Goal: Information Seeking & Learning: Learn about a topic

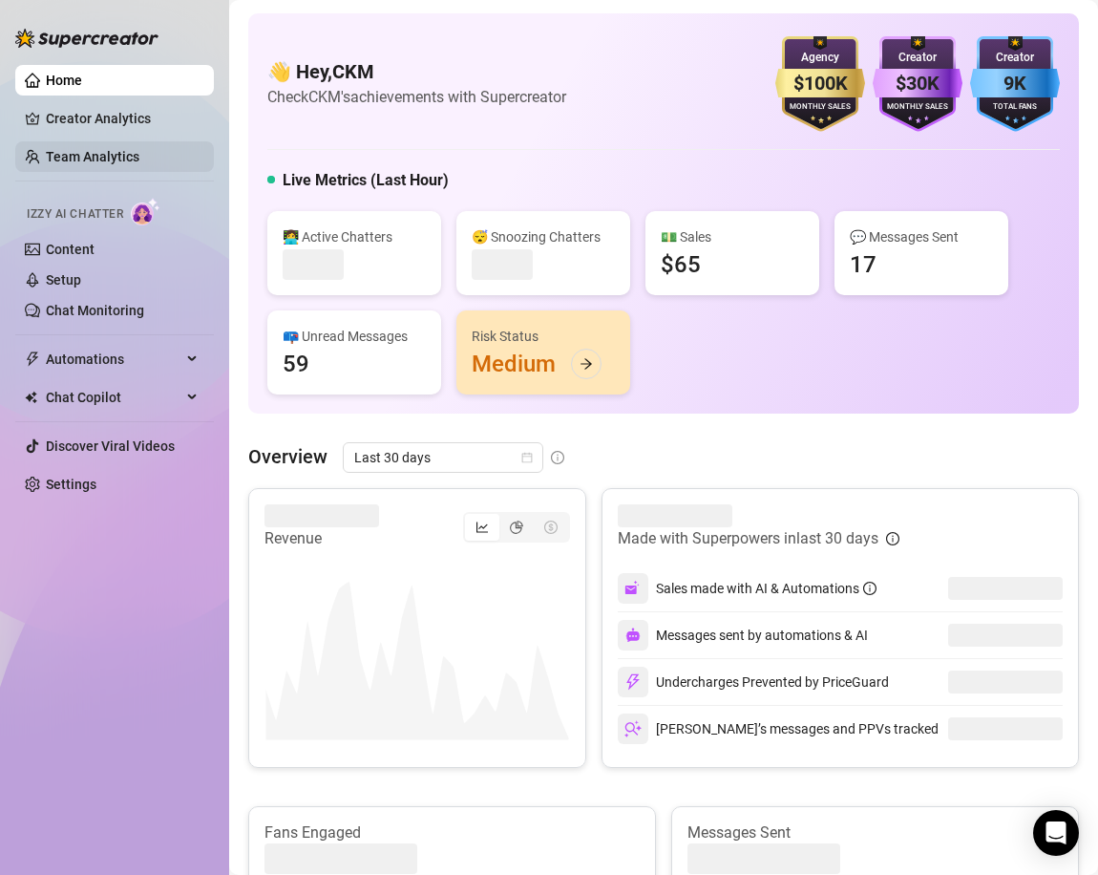
click at [131, 153] on link "Team Analytics" at bounding box center [93, 156] width 94 height 15
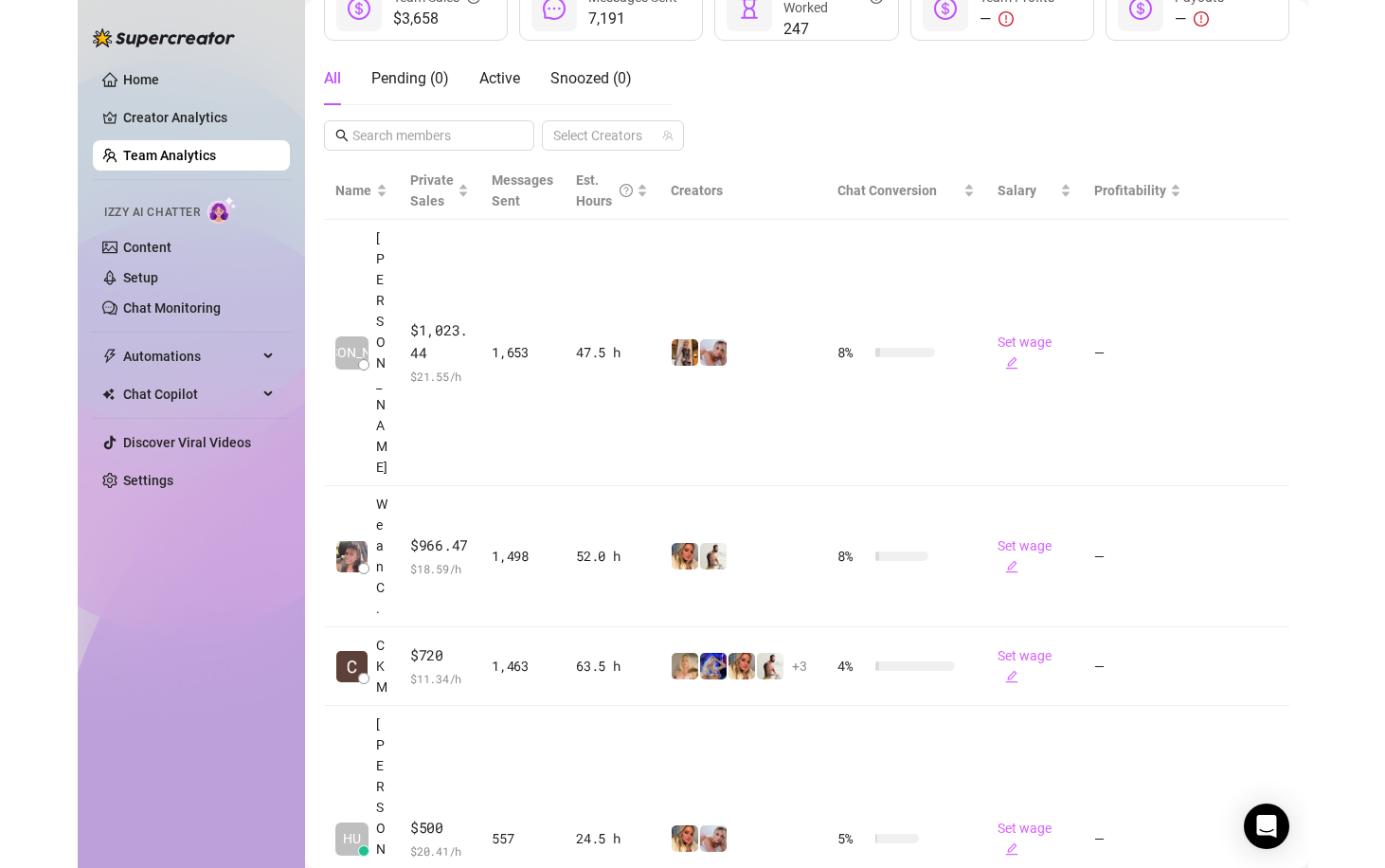
scroll to position [331, 0]
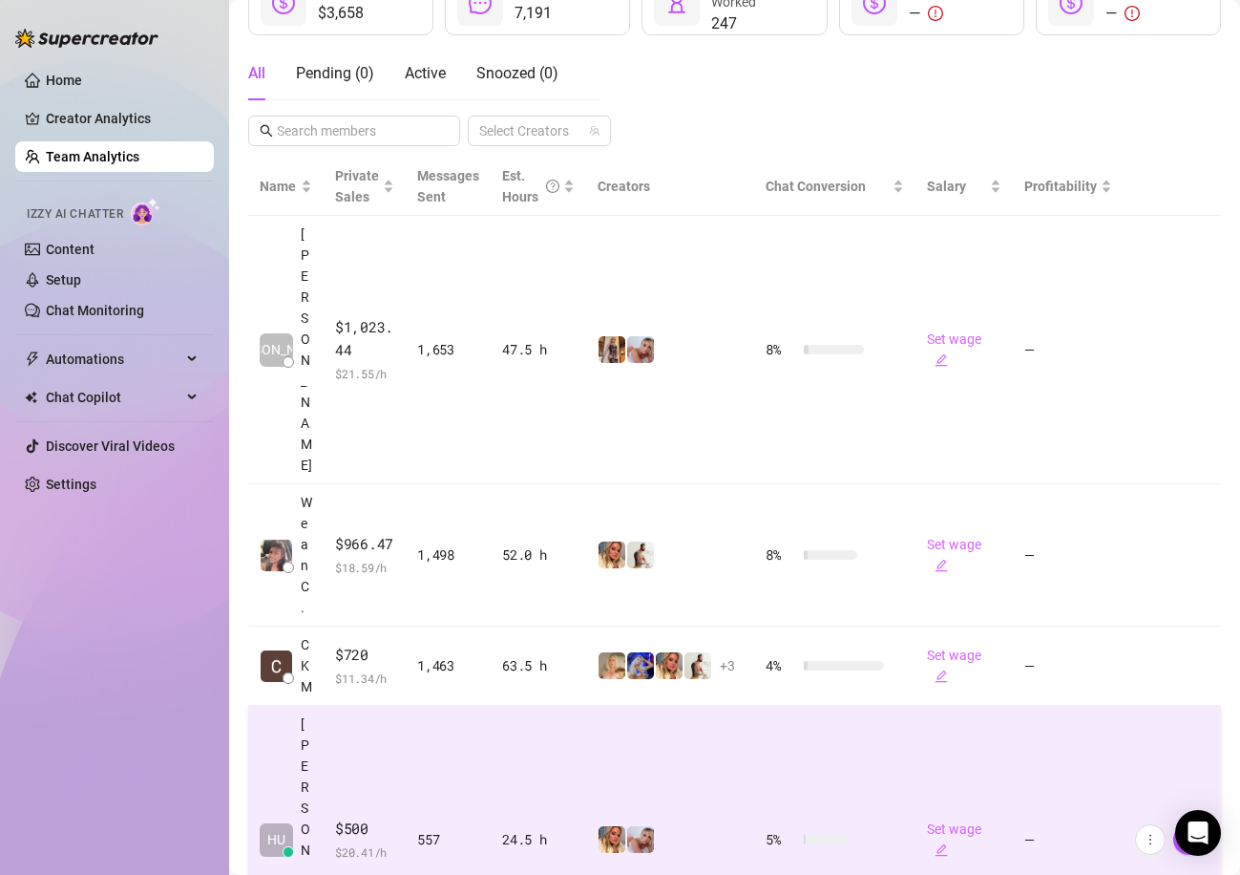
click at [376, 817] on div "$500 $ 20.41 /h" at bounding box center [364, 839] width 59 height 44
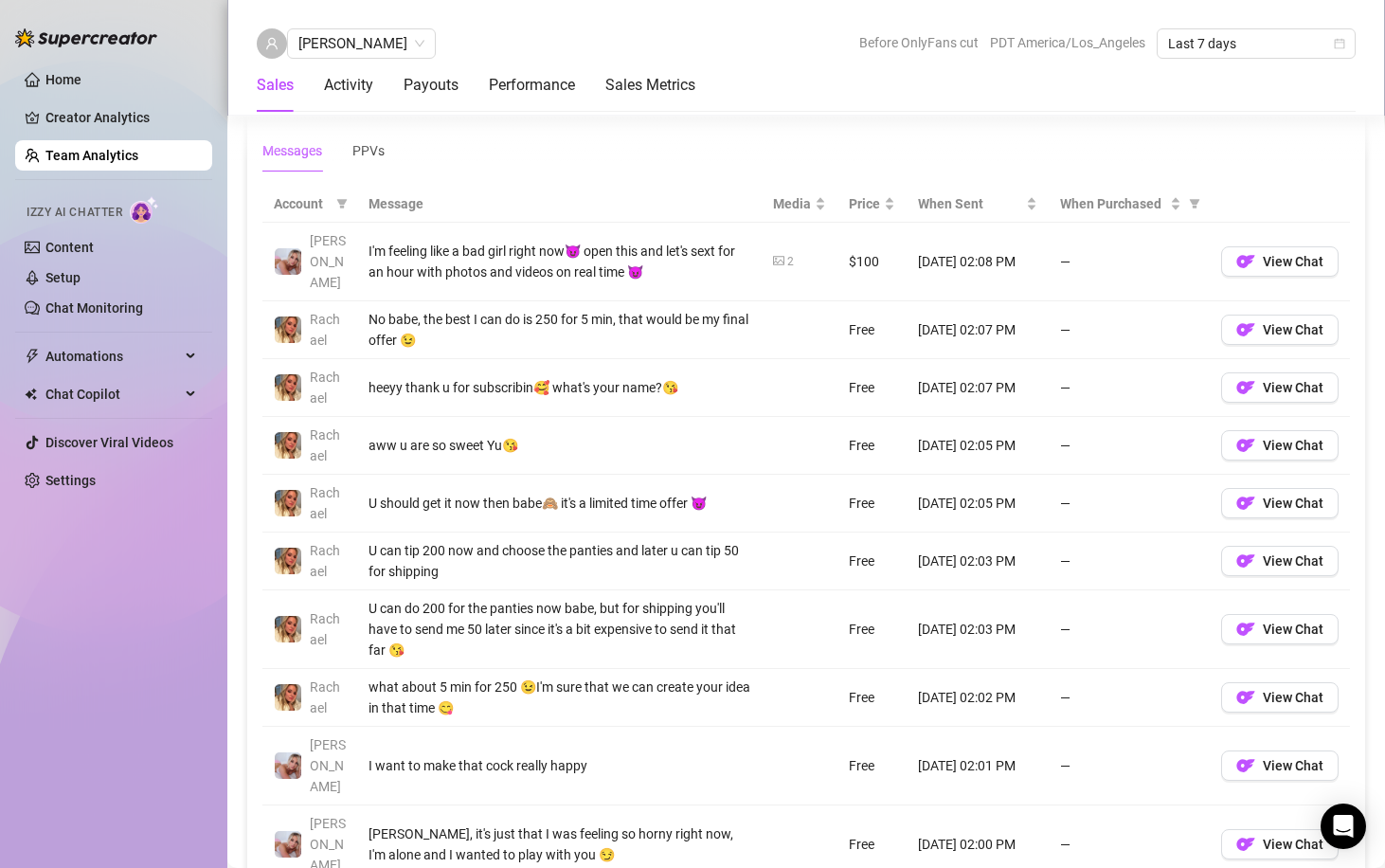
scroll to position [1346, 0]
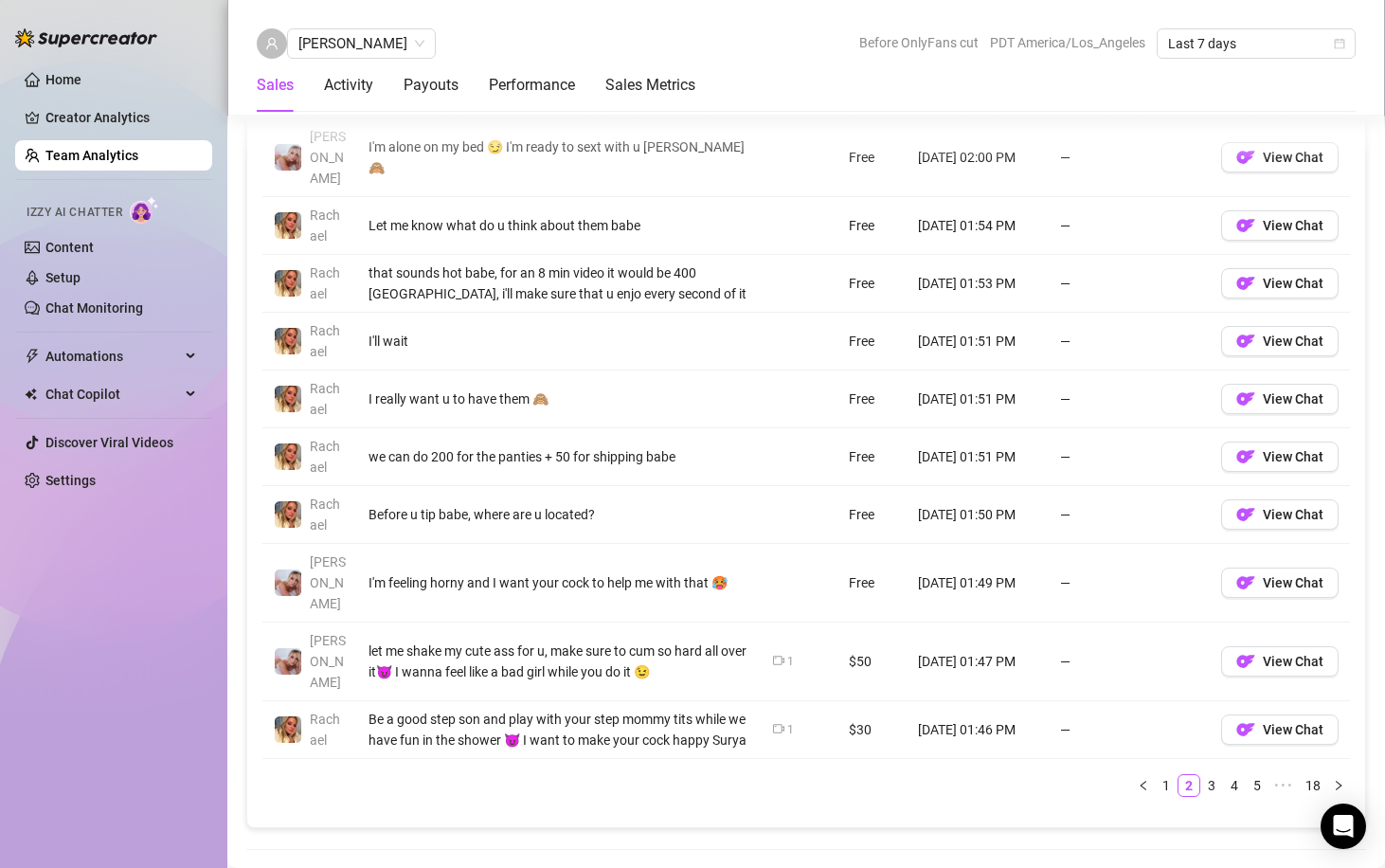
scroll to position [1461, 0]
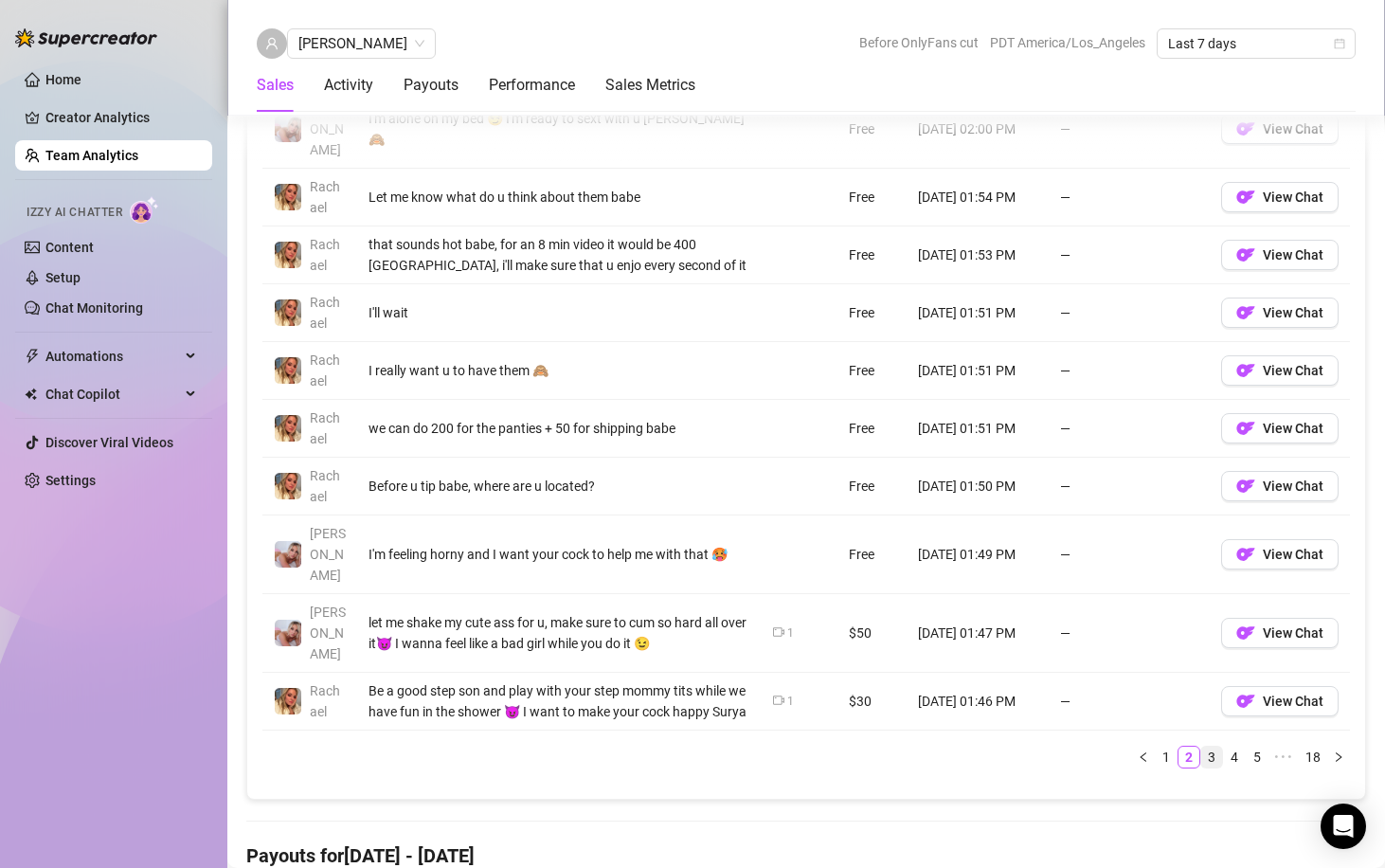
click at [1088, 747] on link "3" at bounding box center [1211, 757] width 21 height 21
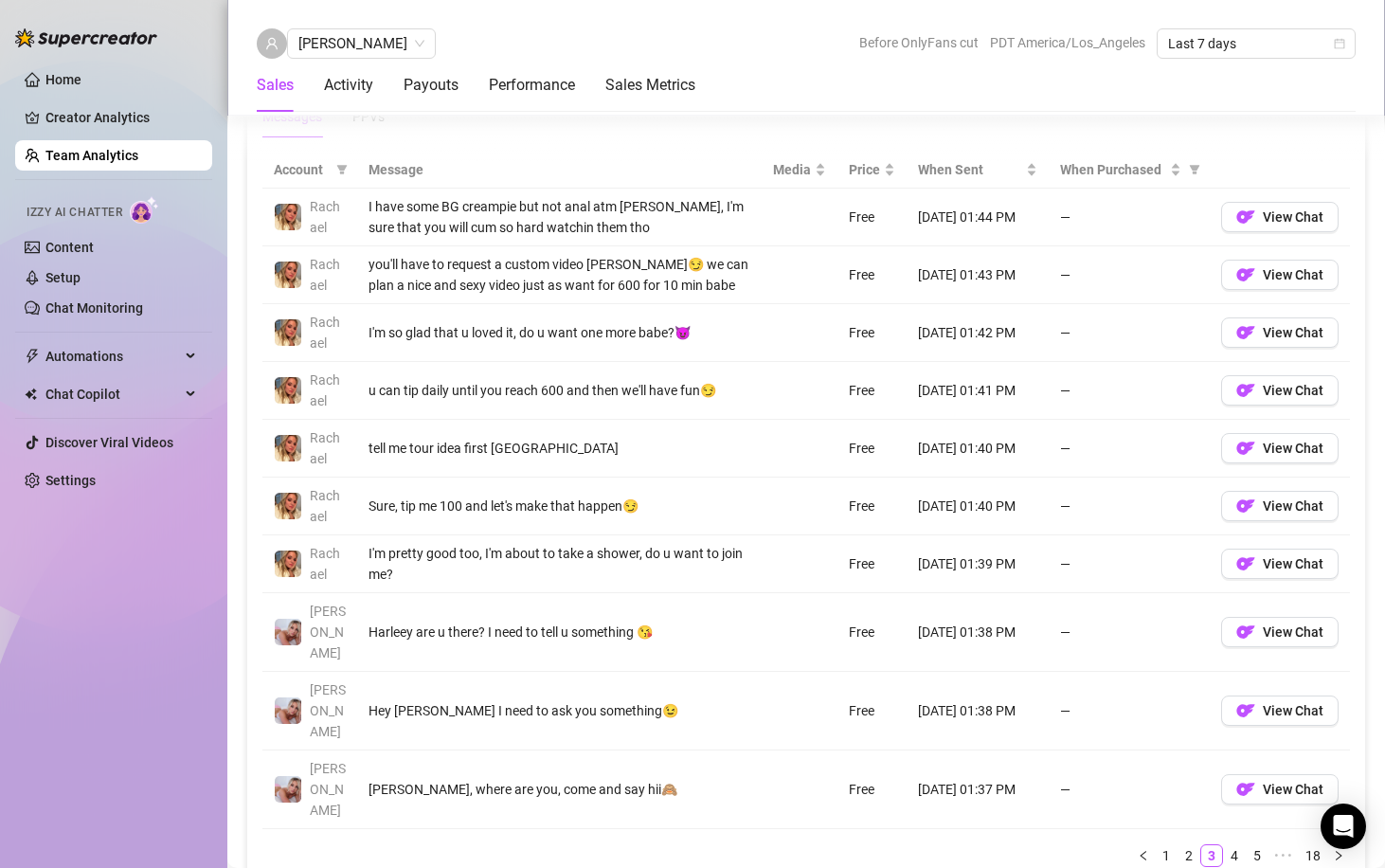
scroll to position [1363, 0]
click at [1088, 844] on link "4" at bounding box center [1234, 854] width 21 height 21
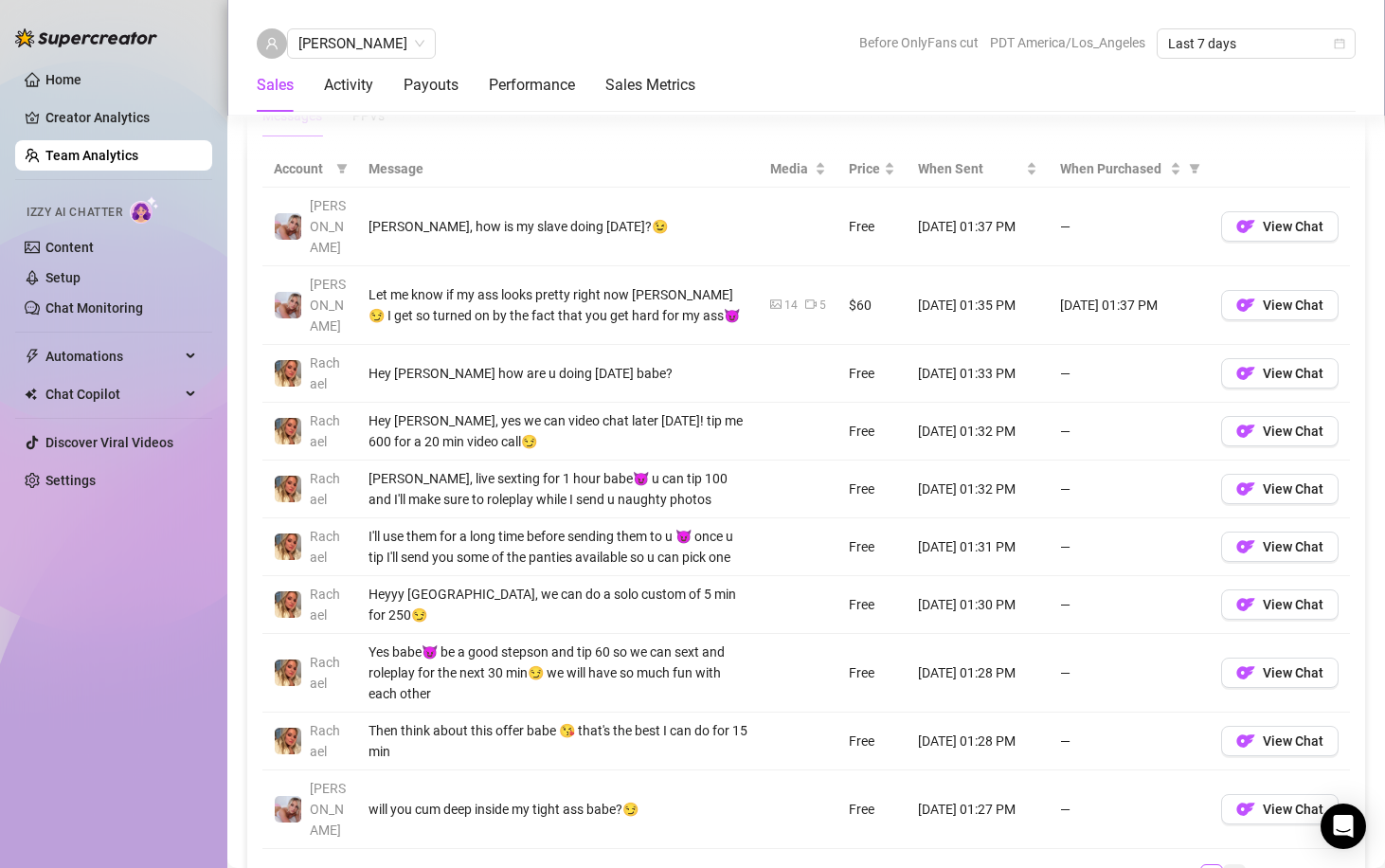
click at [1088, 865] on link "5" at bounding box center [1234, 875] width 21 height 21
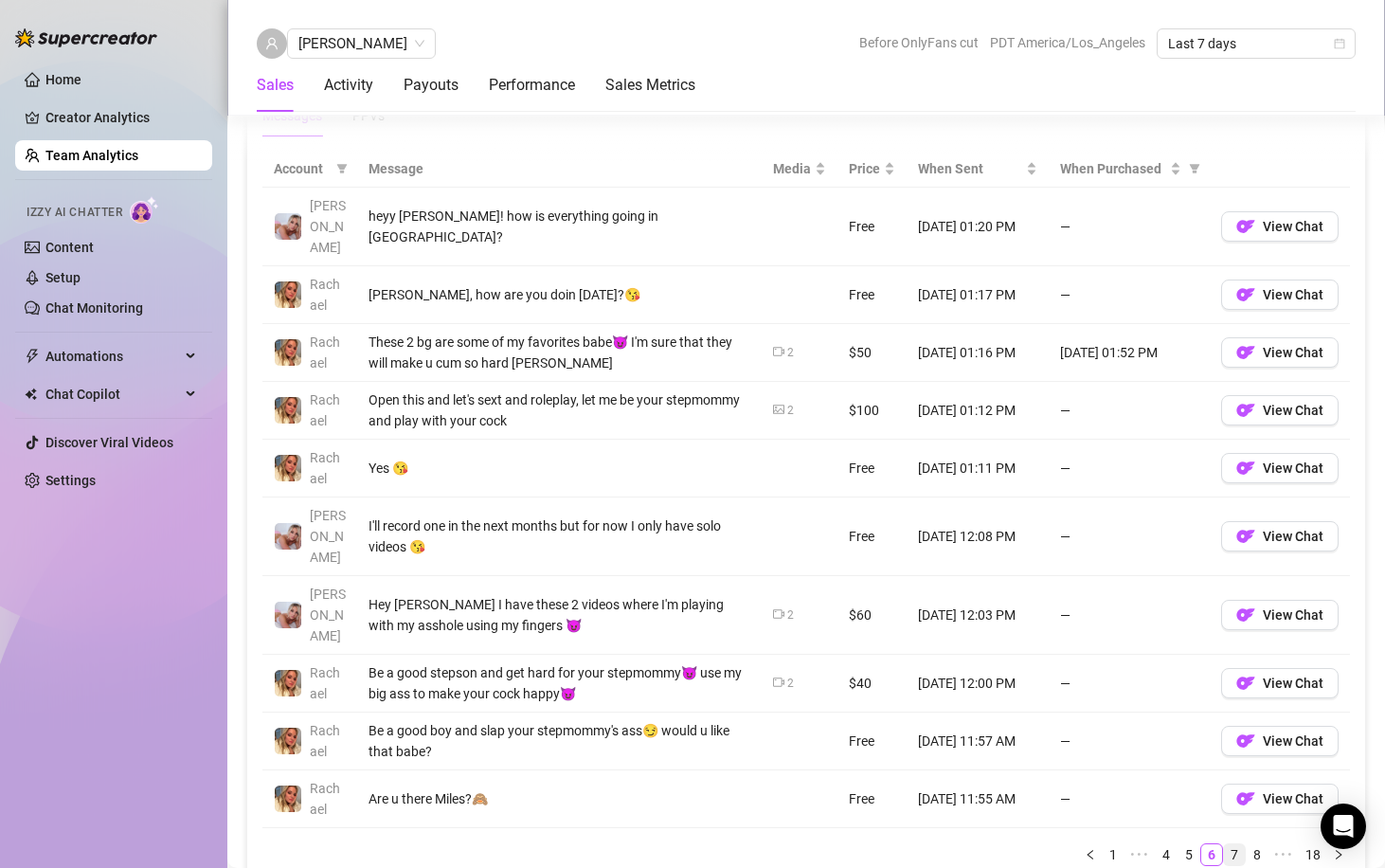
click at [1088, 844] on link "7" at bounding box center [1234, 854] width 21 height 21
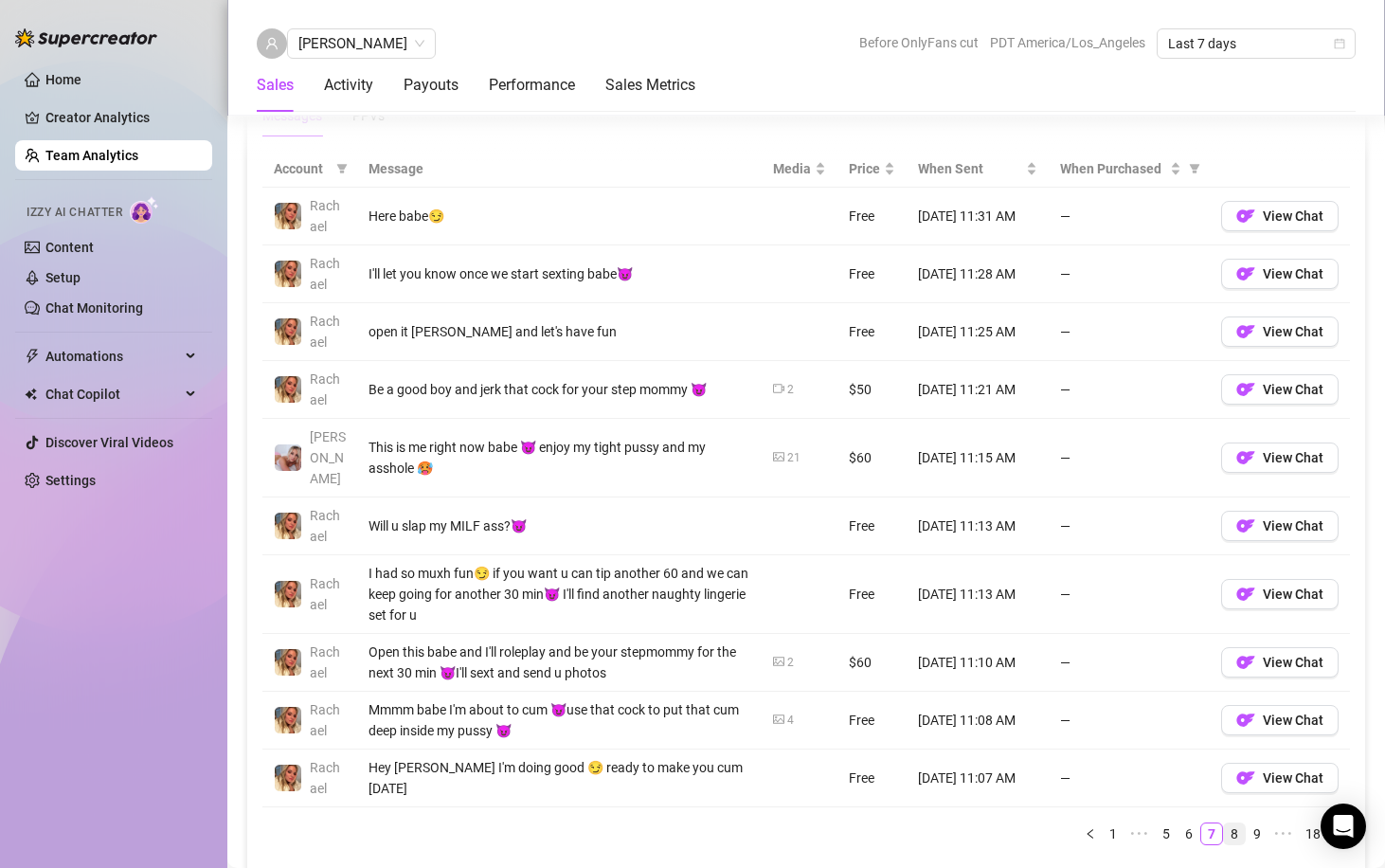
click at [1088, 823] on link "8" at bounding box center [1234, 833] width 21 height 21
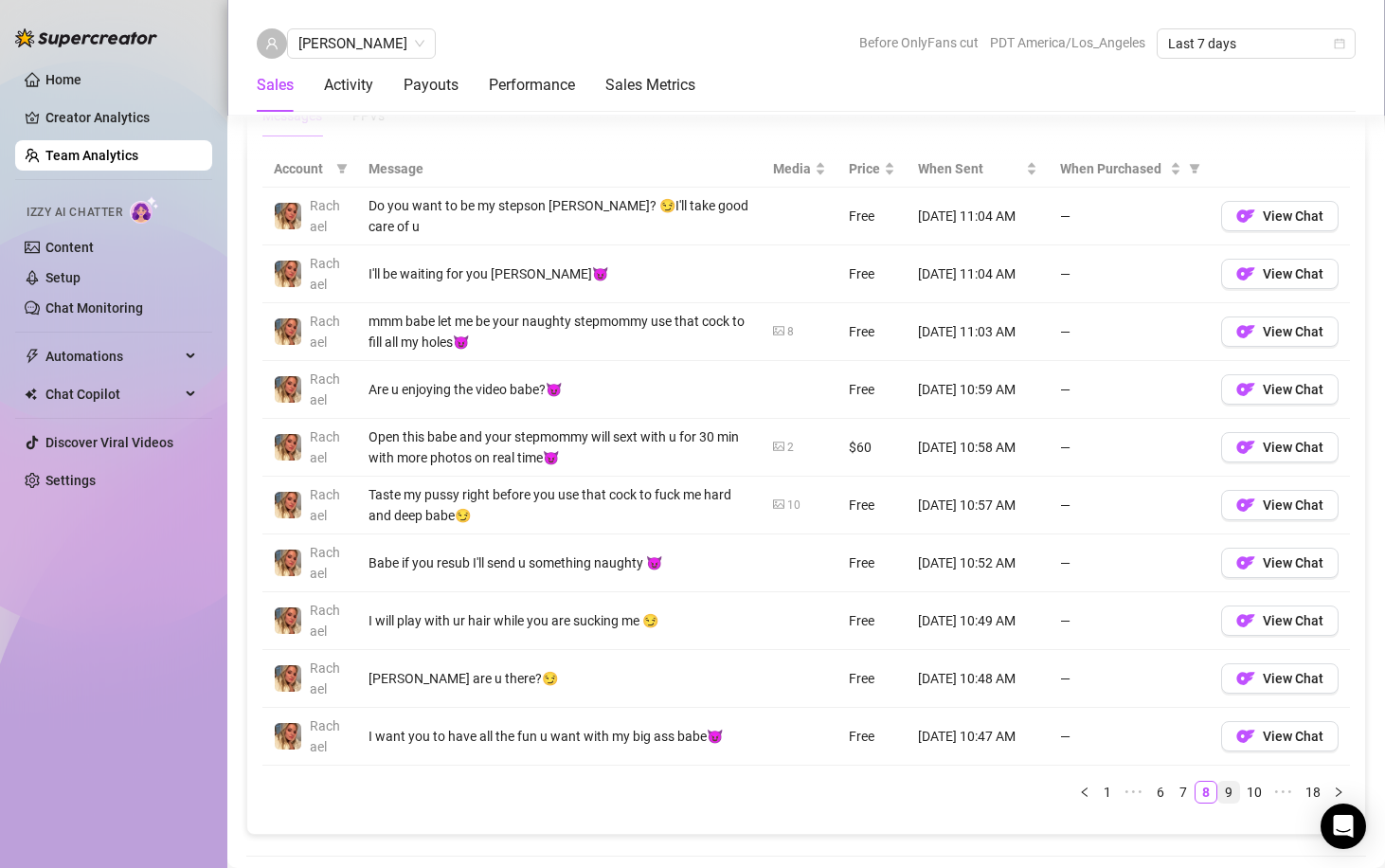
click at [1088, 789] on link "9" at bounding box center [1228, 792] width 21 height 21
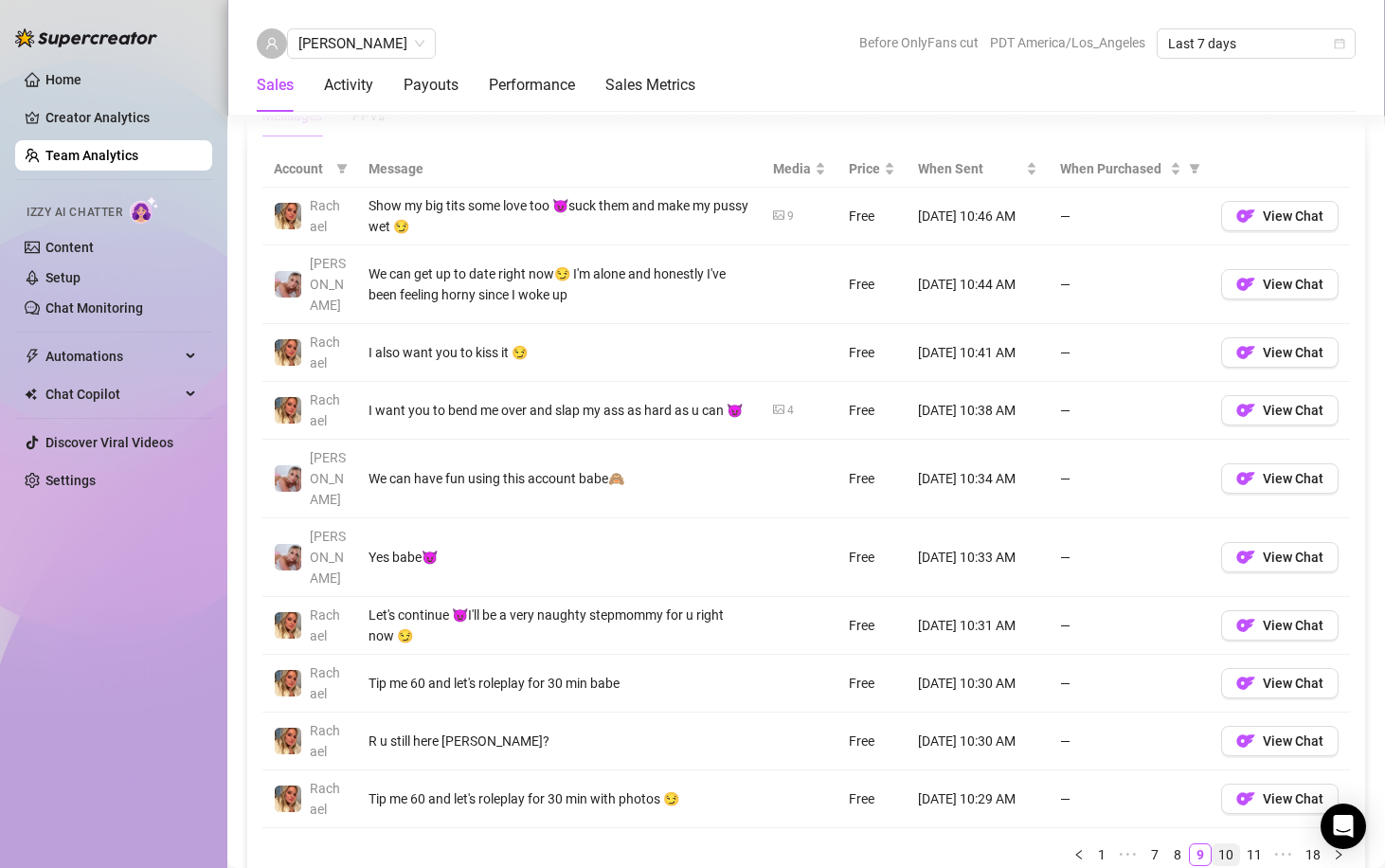
click at [1088, 844] on link "10" at bounding box center [1225, 854] width 27 height 21
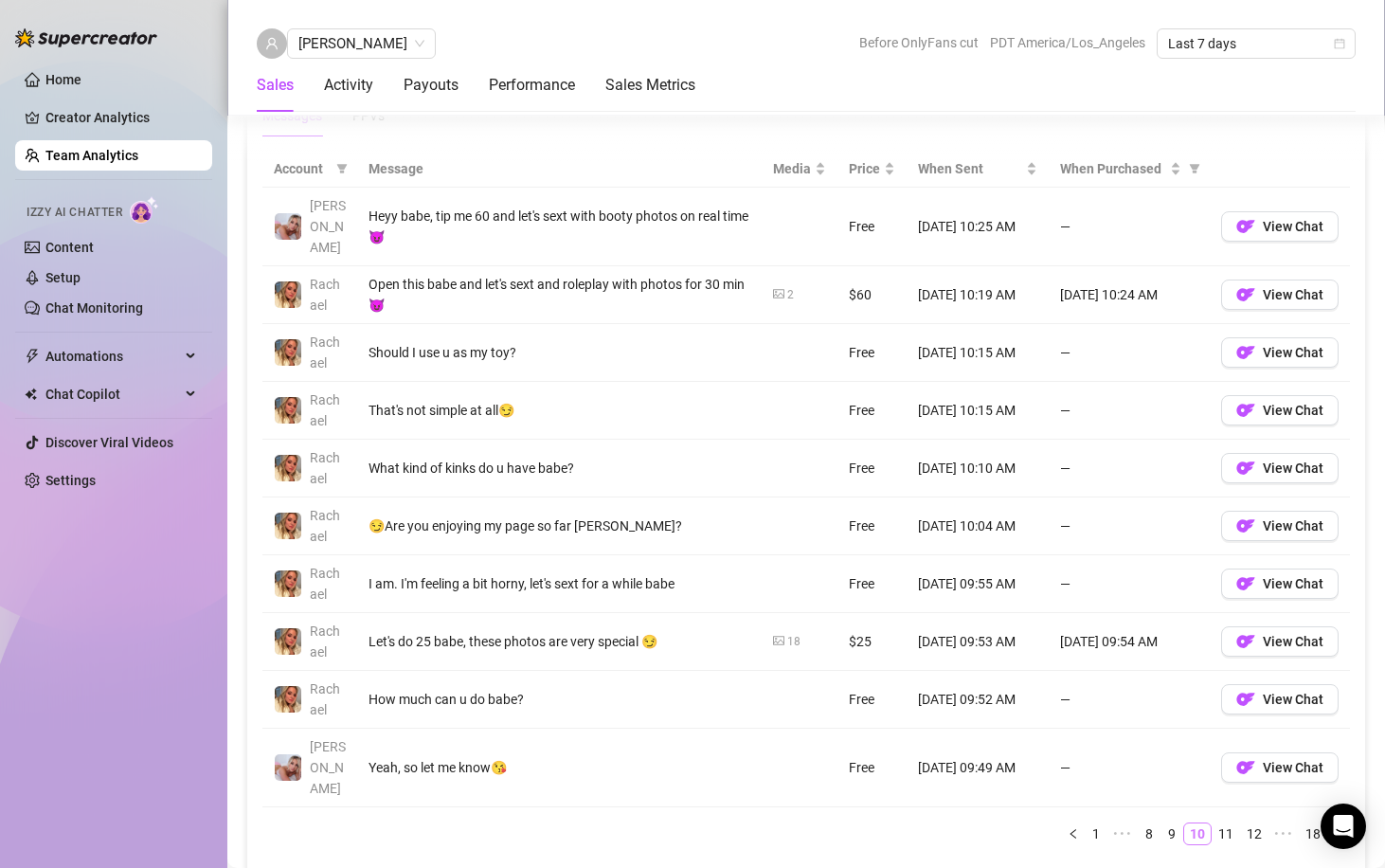
click at [1088, 823] on link "11" at bounding box center [1225, 833] width 27 height 21
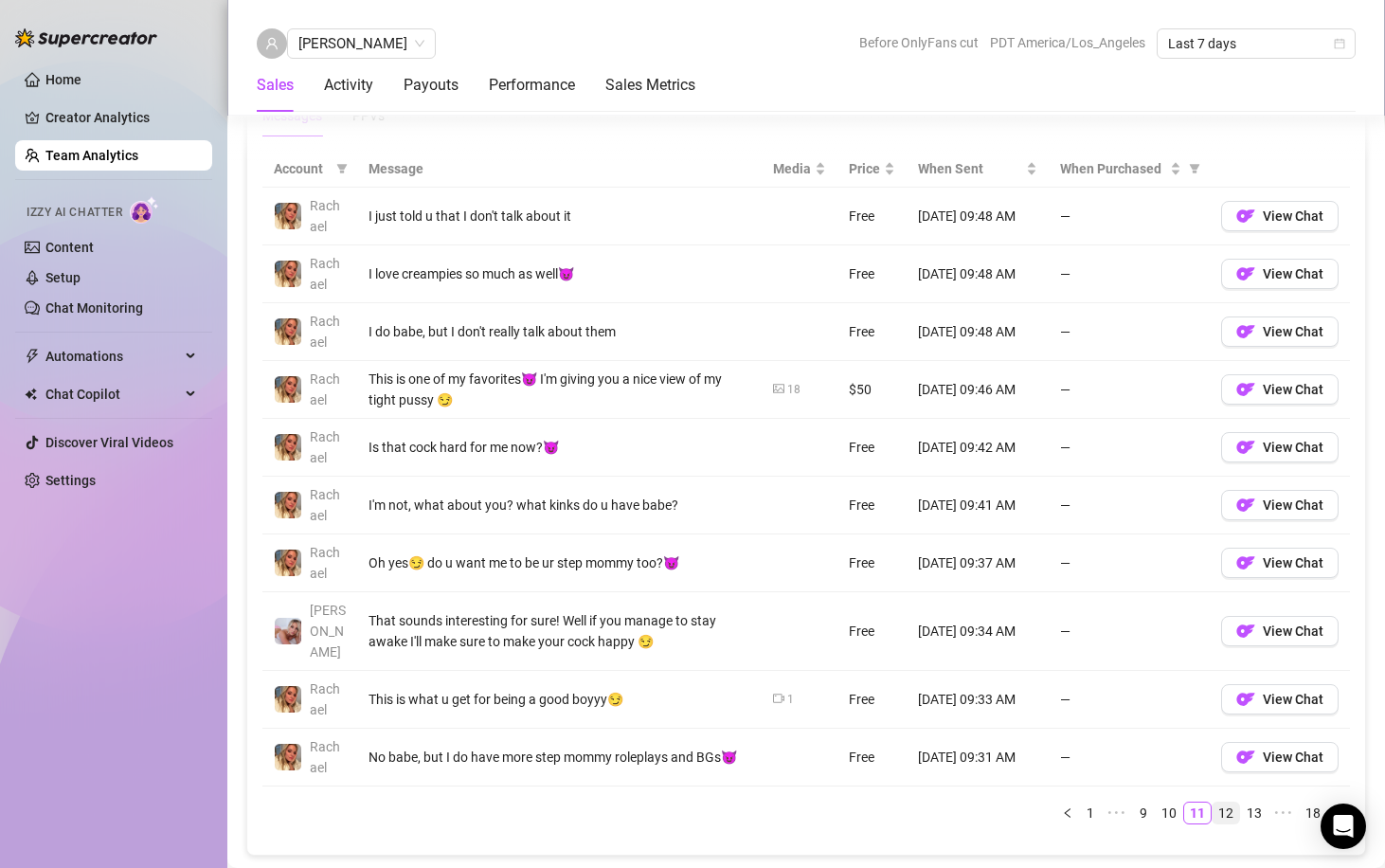
click at [1088, 803] on link "12" at bounding box center [1225, 812] width 27 height 21
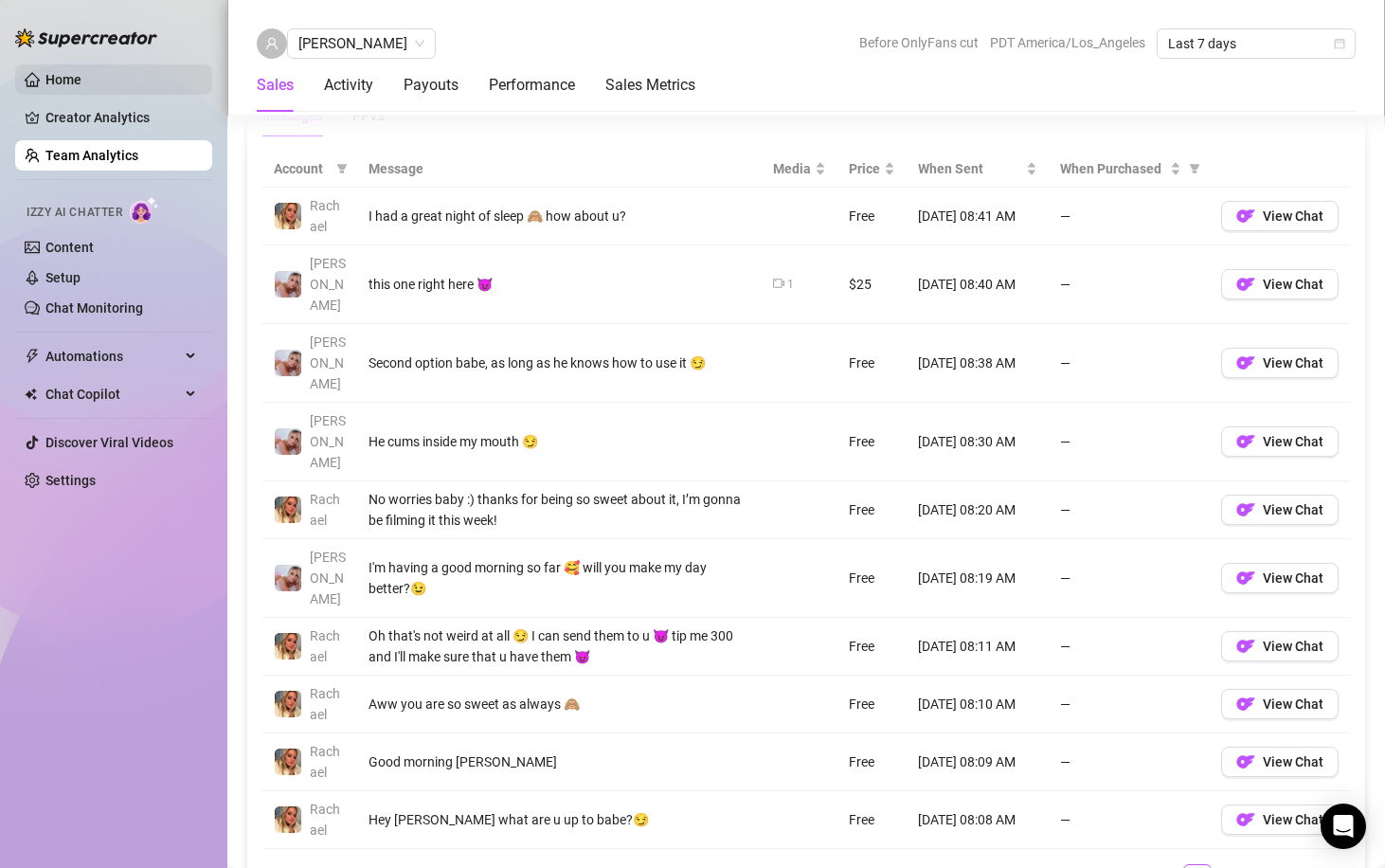
click at [75, 76] on link "Home" at bounding box center [63, 79] width 36 height 15
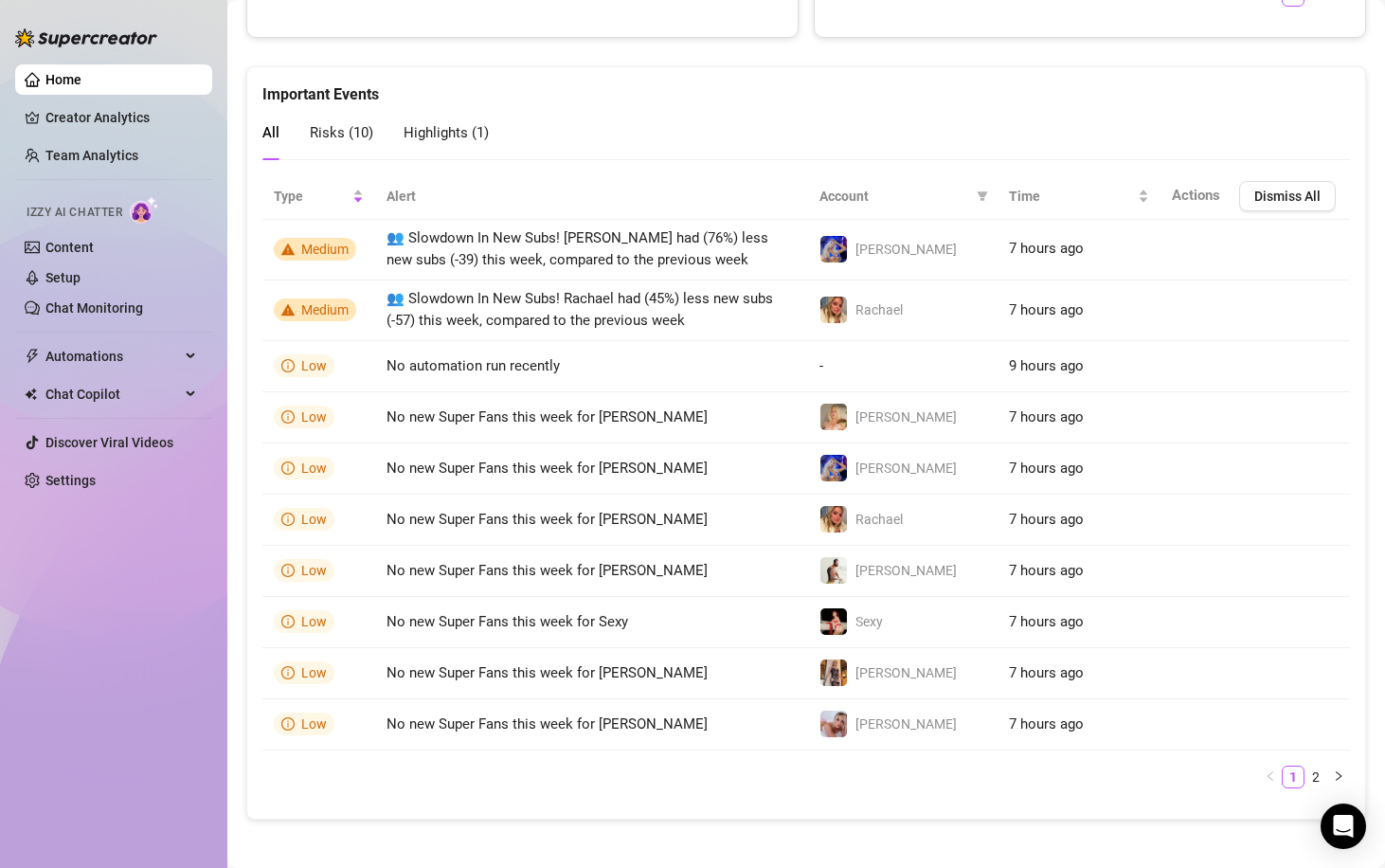
scroll to position [1286, 0]
